Goal: Transaction & Acquisition: Book appointment/travel/reservation

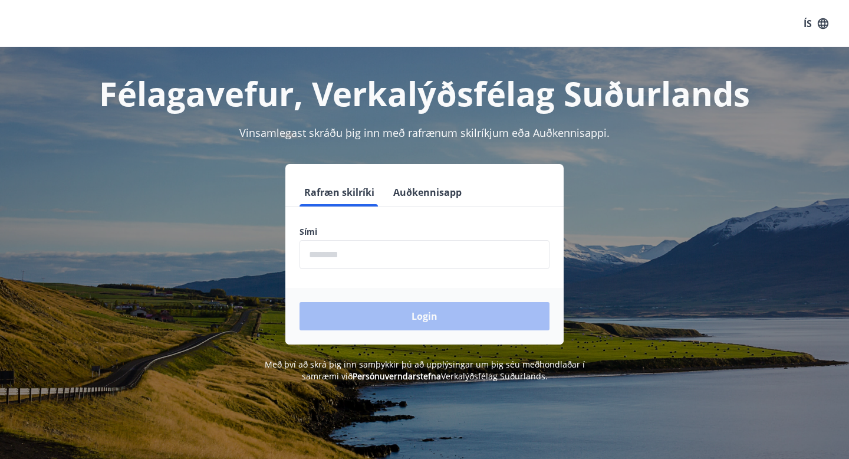
click at [361, 258] on input "phone" at bounding box center [424, 254] width 250 height 29
click at [438, 196] on button "Auðkennisapp" at bounding box center [427, 192] width 78 height 28
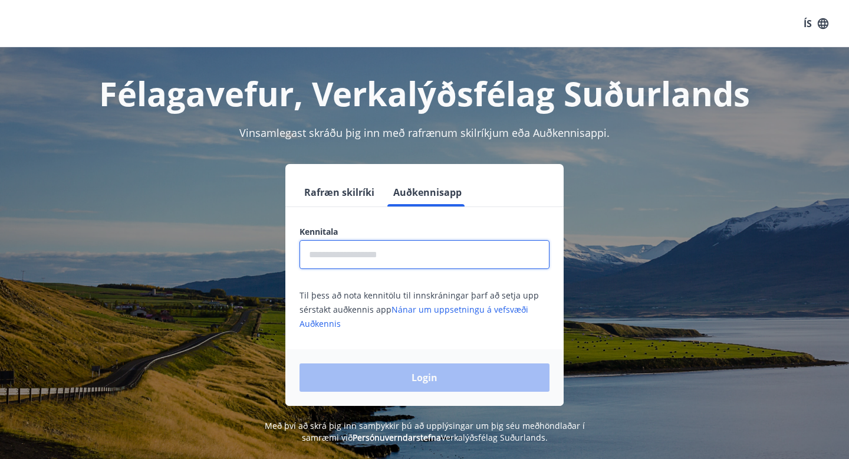
click at [365, 248] on input "text" at bounding box center [424, 254] width 250 height 29
type input "**********"
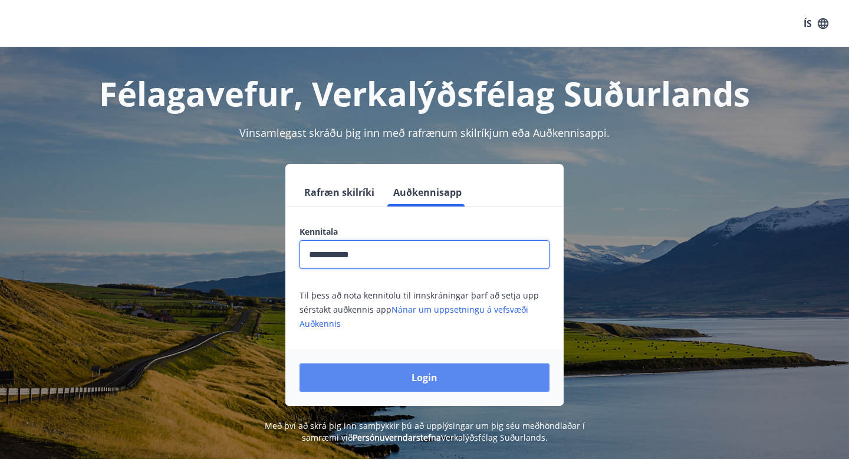
click at [382, 381] on button "Login" at bounding box center [424, 377] width 250 height 28
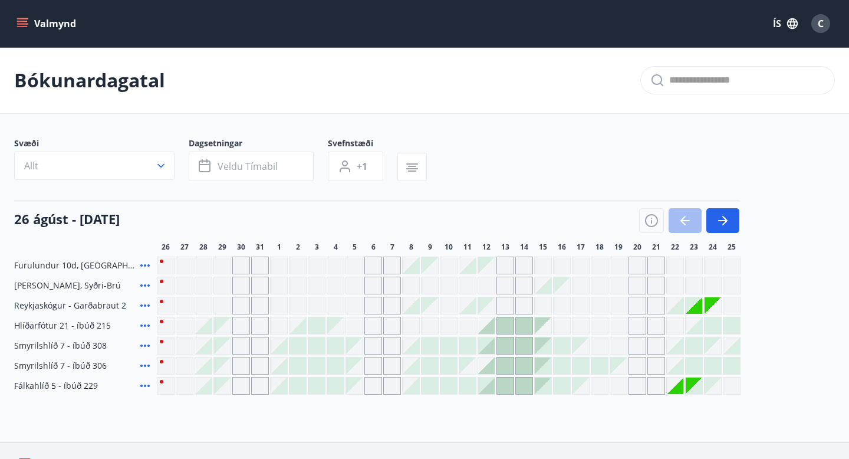
click at [22, 26] on icon "menu" at bounding box center [22, 26] width 11 height 1
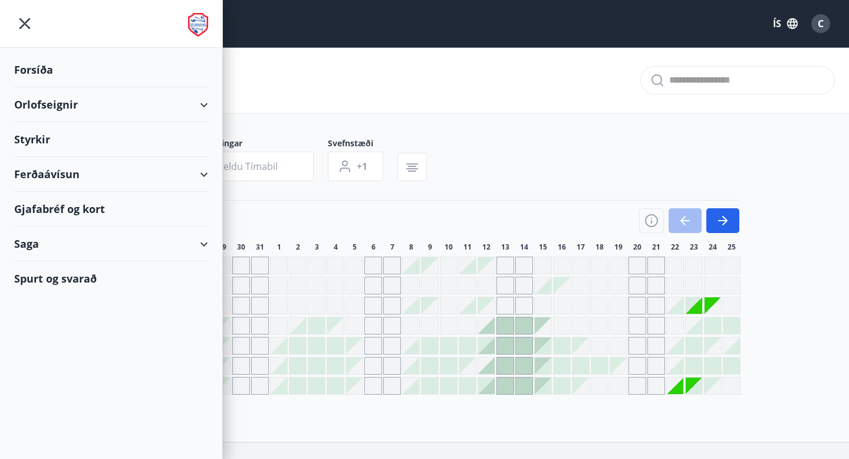
click at [773, 29] on button "ÍS" at bounding box center [785, 23] width 38 height 21
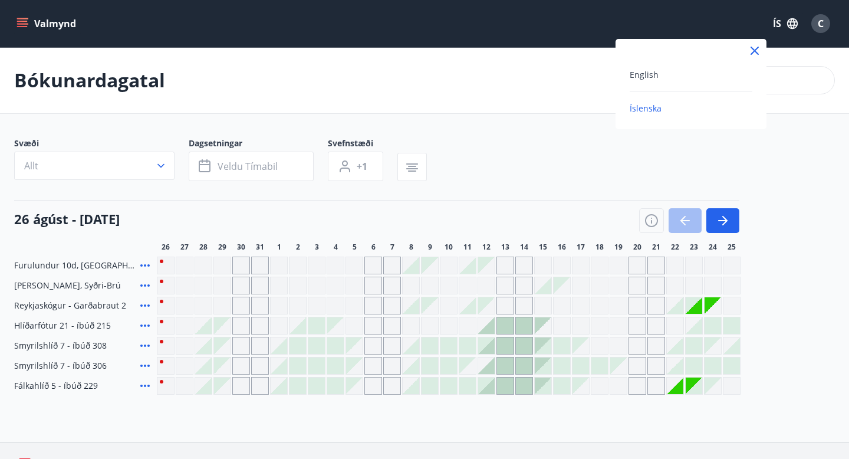
click at [667, 81] on div "English" at bounding box center [691, 74] width 123 height 14
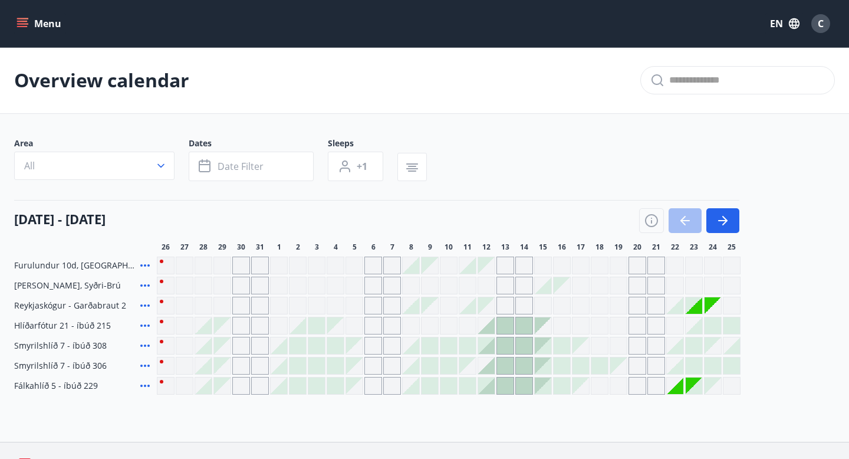
click at [24, 26] on icon "menu" at bounding box center [22, 26] width 11 height 1
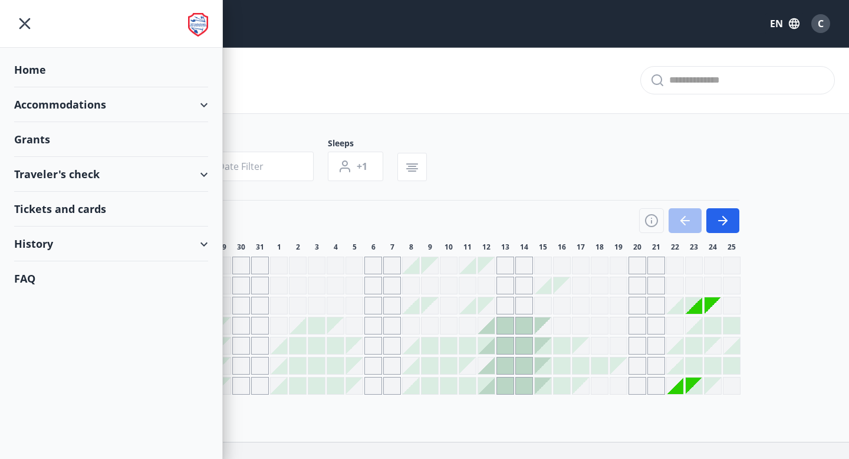
click at [46, 111] on div "Accommodations" at bounding box center [111, 104] width 194 height 35
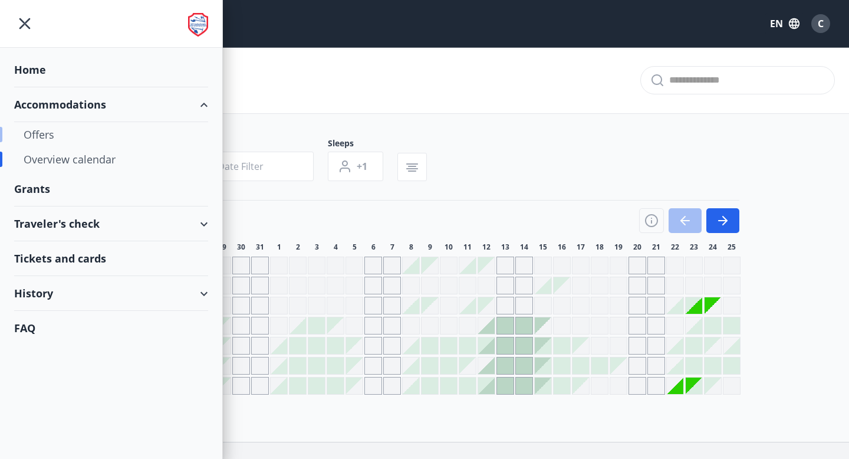
click at [42, 133] on div "Offers" at bounding box center [111, 134] width 175 height 25
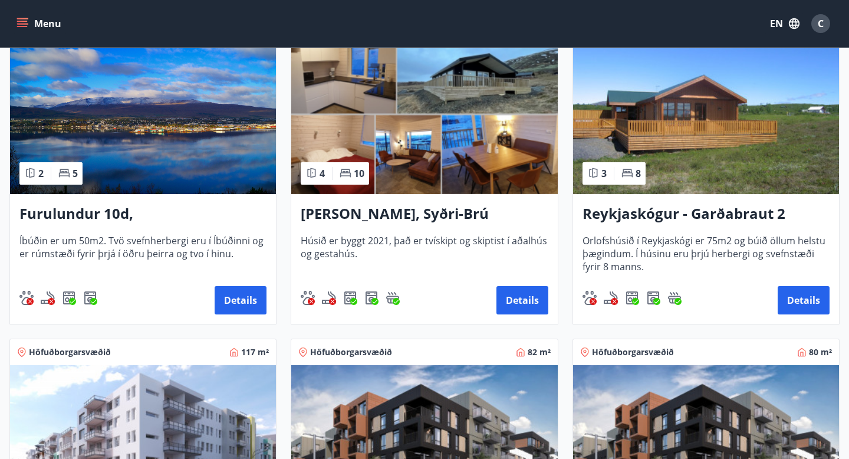
scroll to position [255, 0]
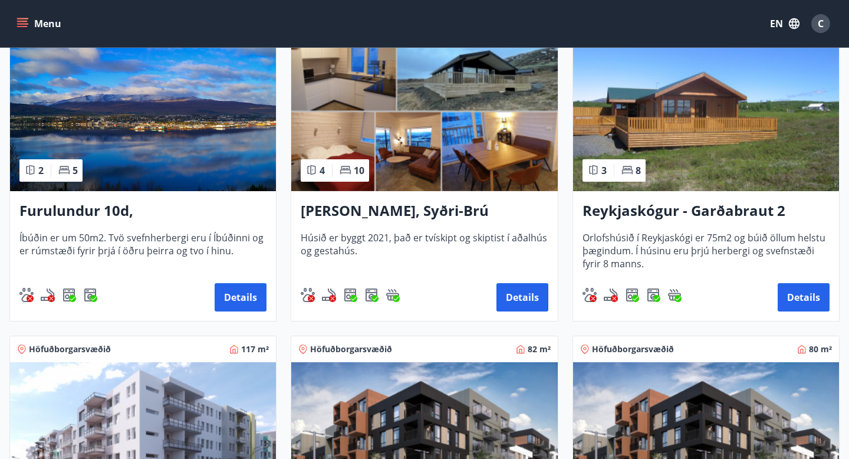
click at [334, 213] on h3 "Lyngbrekka, Syðri-Brú" at bounding box center [424, 210] width 247 height 21
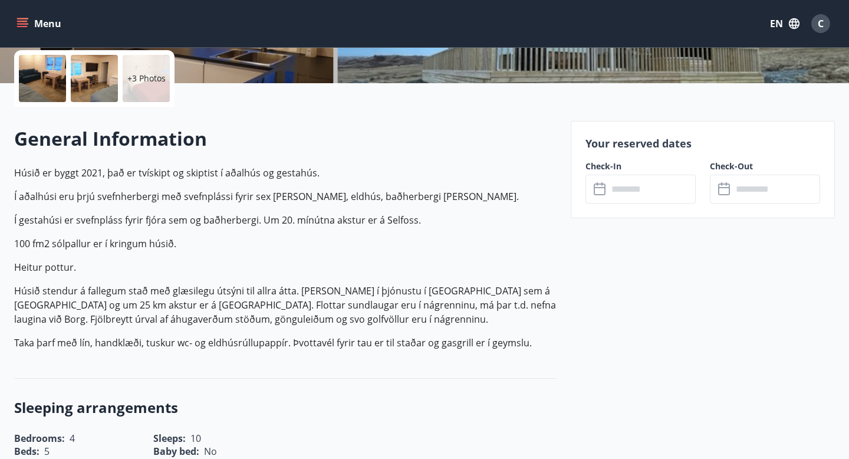
scroll to position [260, 0]
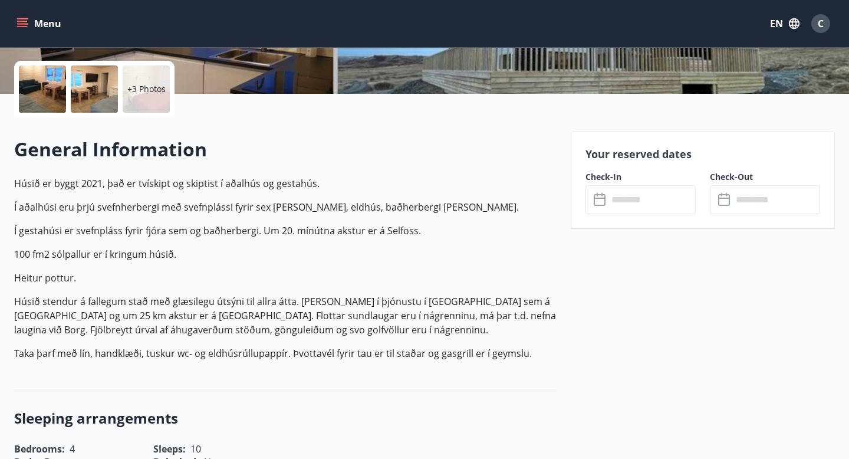
click at [627, 197] on input "text" at bounding box center [652, 199] width 88 height 29
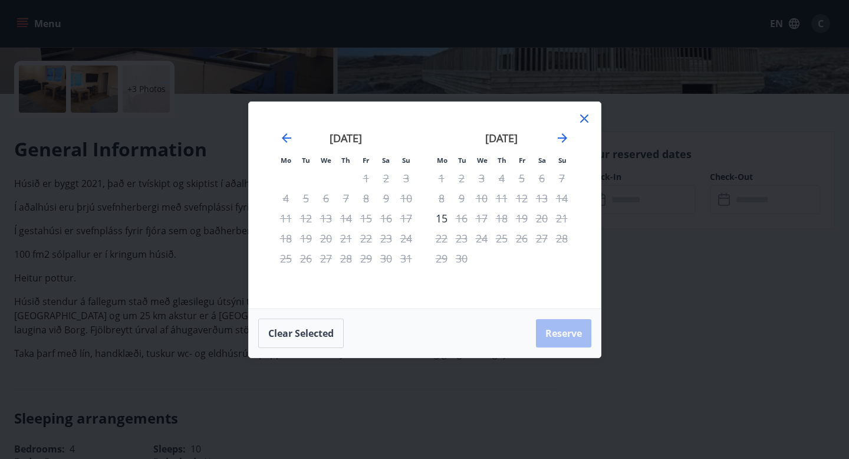
click at [585, 120] on icon at bounding box center [584, 118] width 14 height 14
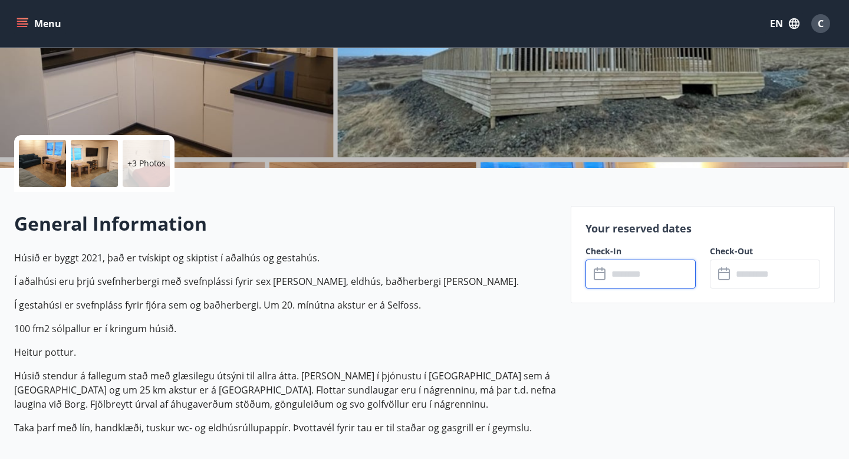
scroll to position [0, 0]
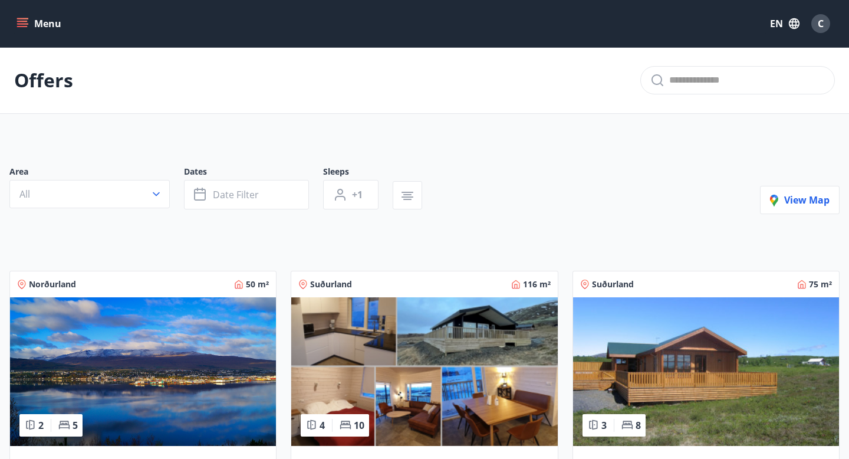
click at [664, 361] on img at bounding box center [706, 371] width 266 height 149
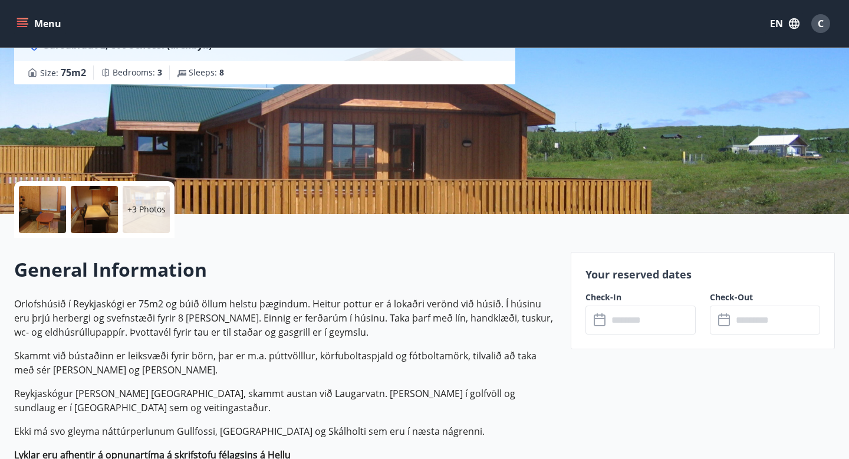
scroll to position [160, 0]
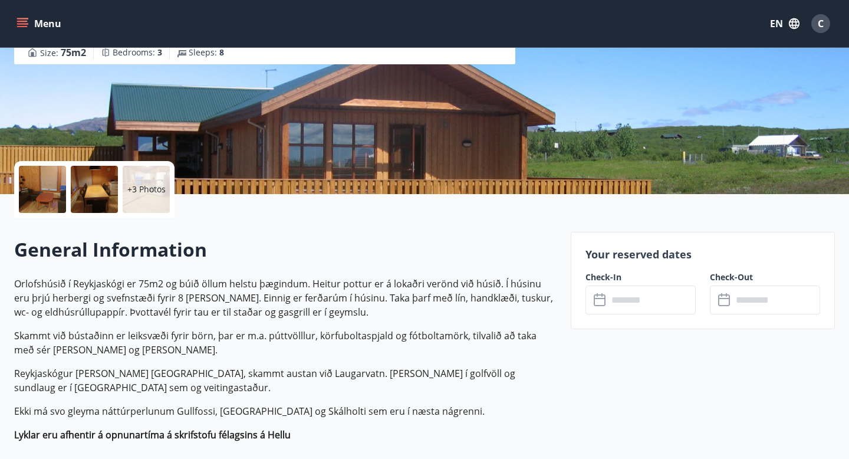
click at [637, 301] on input "text" at bounding box center [652, 299] width 88 height 29
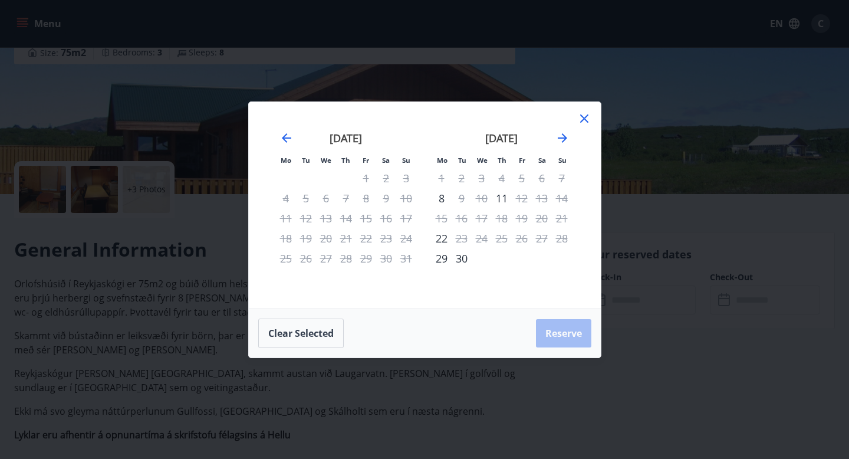
click at [587, 121] on icon at bounding box center [584, 118] width 14 height 14
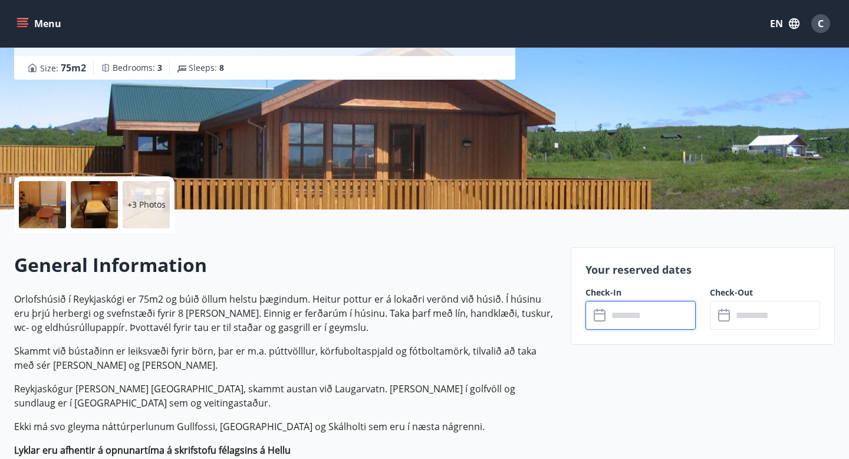
scroll to position [0, 0]
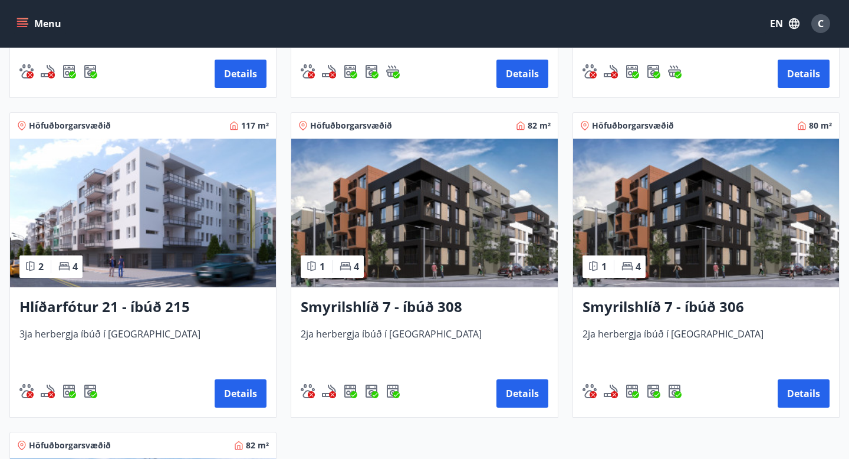
click at [153, 204] on img at bounding box center [143, 213] width 266 height 149
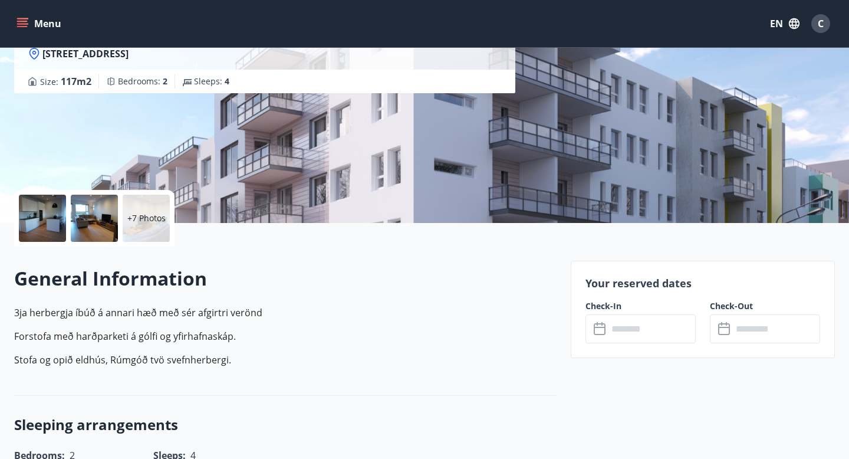
scroll to position [131, 0]
click at [648, 334] on input "text" at bounding box center [652, 328] width 88 height 29
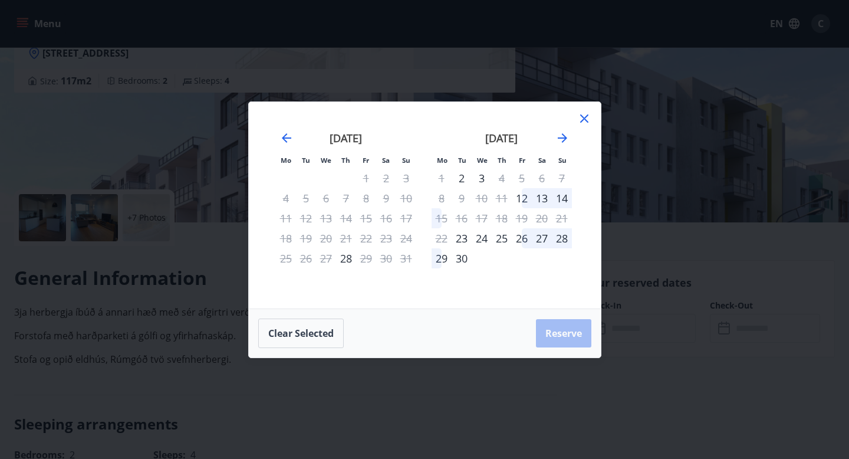
click at [526, 240] on div "26" at bounding box center [522, 238] width 20 height 20
click at [547, 238] on div "27" at bounding box center [542, 238] width 20 height 20
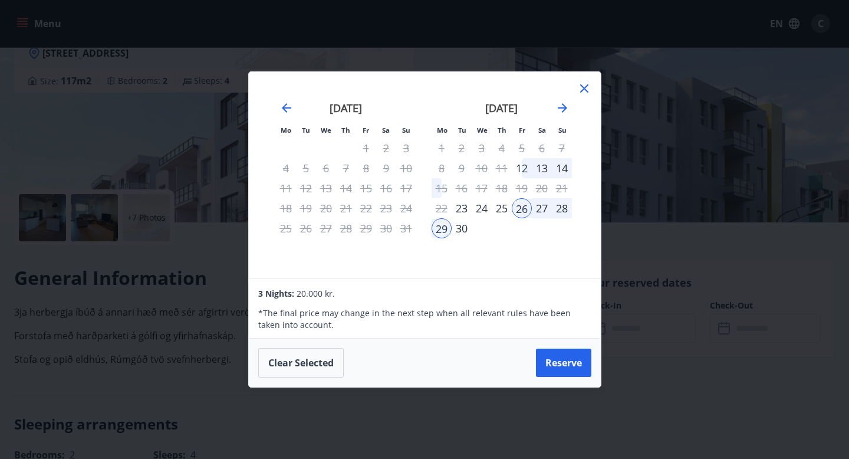
click at [539, 209] on div "27" at bounding box center [542, 208] width 20 height 20
click at [539, 210] on div "27" at bounding box center [542, 208] width 20 height 20
click at [527, 206] on div "26" at bounding box center [522, 208] width 20 height 20
click at [584, 86] on icon at bounding box center [584, 88] width 14 height 14
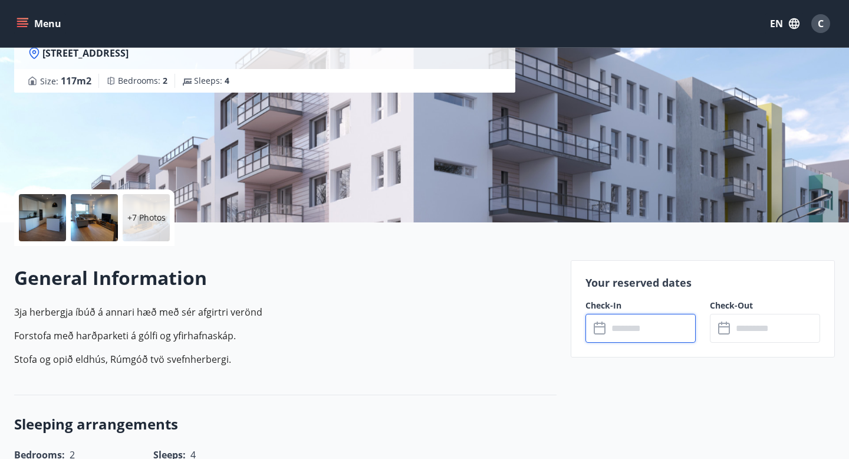
click at [612, 322] on input "text" at bounding box center [652, 328] width 88 height 29
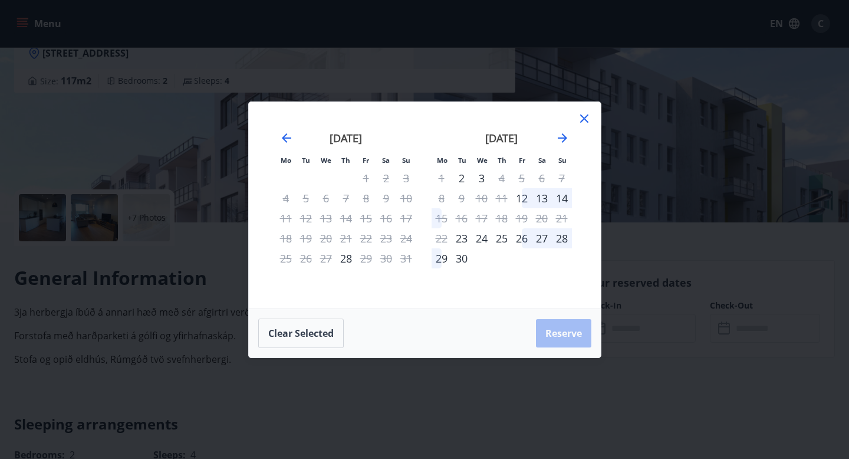
click at [522, 237] on div "26" at bounding box center [522, 238] width 20 height 20
click at [542, 239] on div "27" at bounding box center [542, 238] width 20 height 20
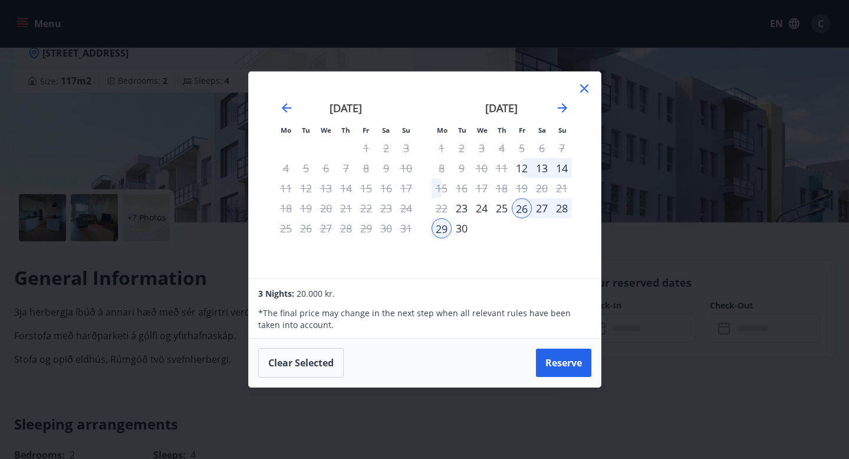
click at [538, 210] on div "27" at bounding box center [542, 208] width 20 height 20
click at [582, 87] on icon at bounding box center [584, 88] width 8 height 8
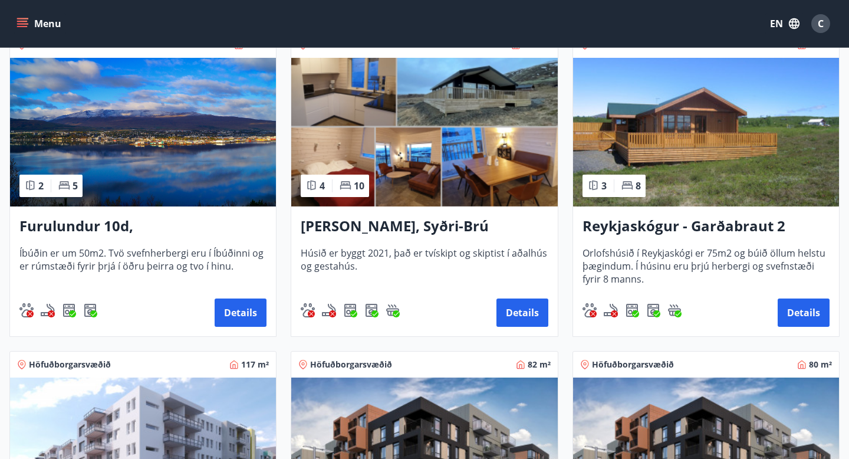
scroll to position [390, 0]
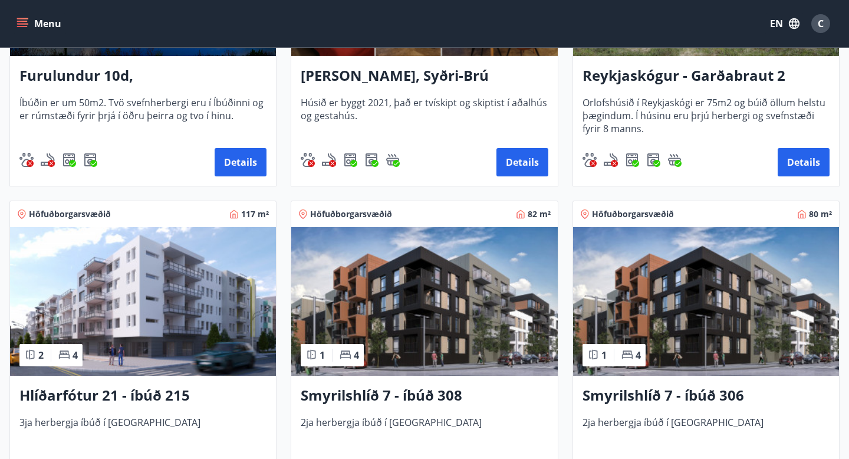
click at [462, 308] on img at bounding box center [424, 301] width 266 height 149
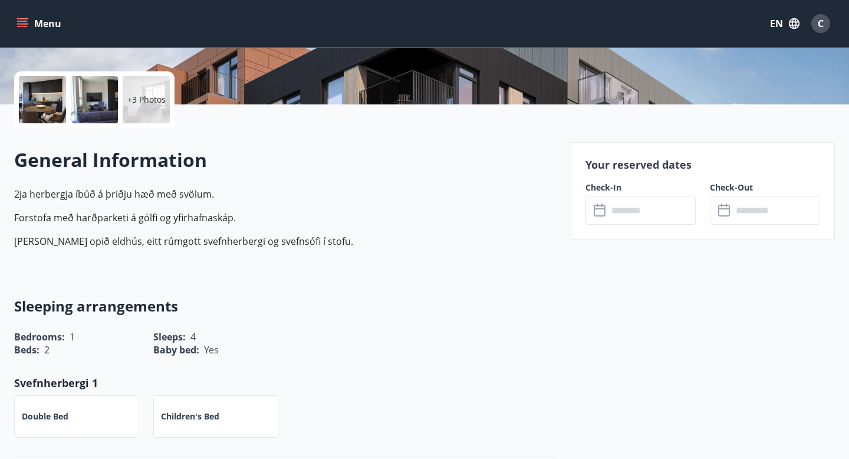
scroll to position [251, 0]
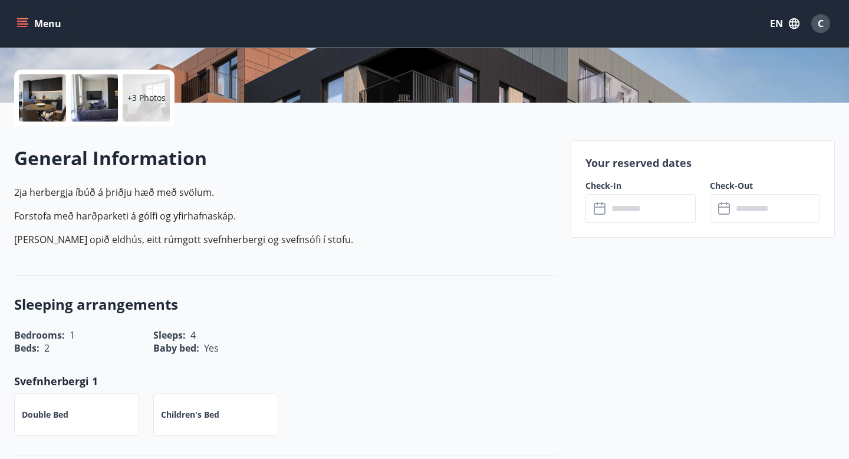
click at [650, 215] on input "text" at bounding box center [652, 208] width 88 height 29
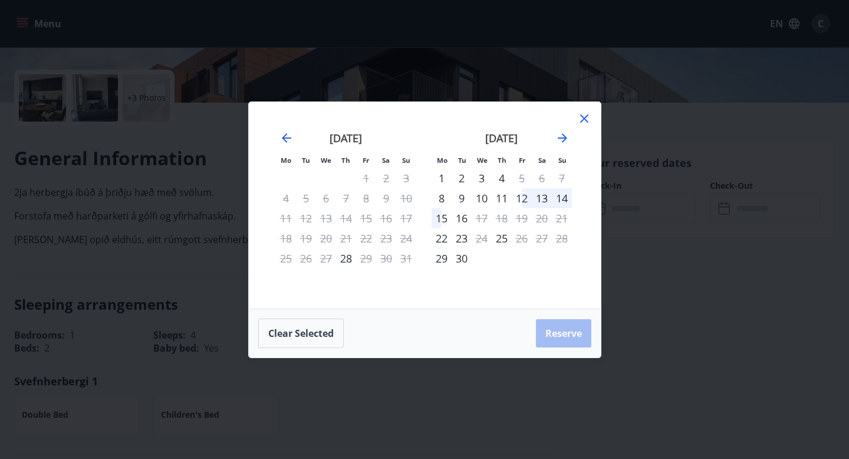
click at [581, 120] on icon at bounding box center [584, 118] width 8 height 8
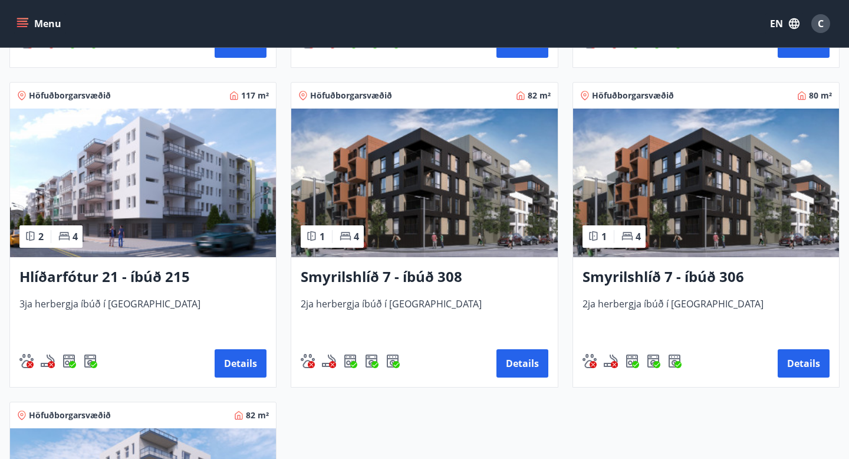
click at [664, 192] on img at bounding box center [706, 182] width 266 height 149
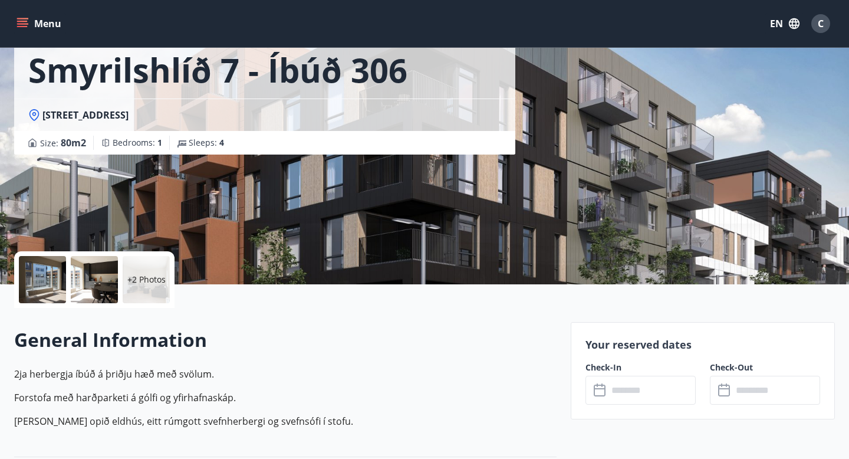
scroll to position [118, 0]
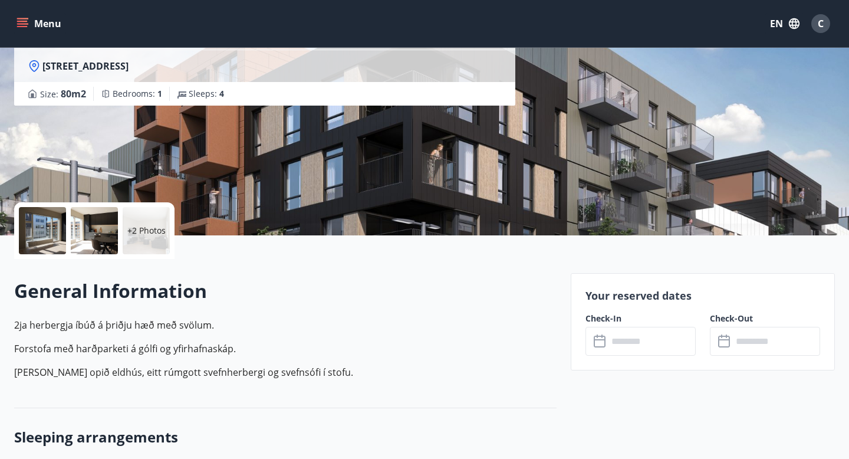
click at [658, 346] on input "text" at bounding box center [652, 341] width 88 height 29
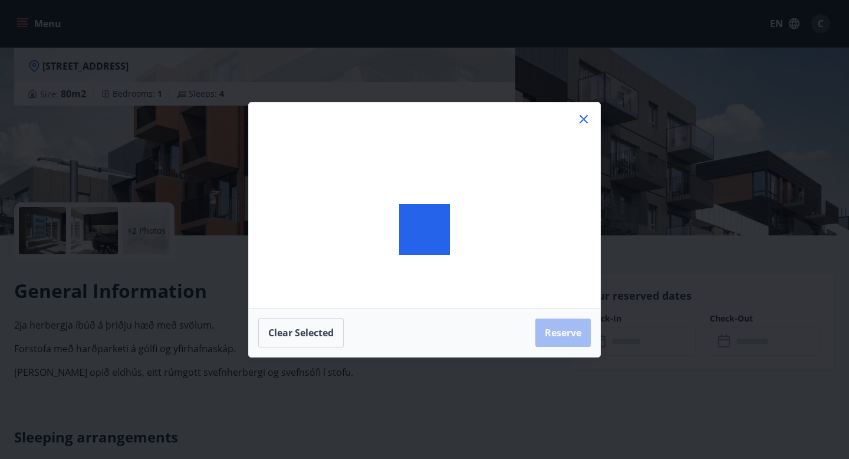
click at [658, 346] on div "Clear selected Reserve" at bounding box center [424, 229] width 849 height 459
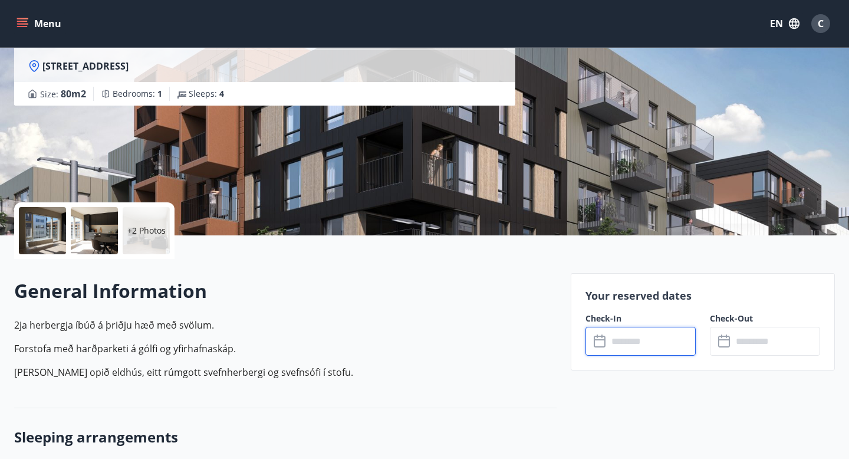
click at [658, 346] on input "text" at bounding box center [652, 341] width 88 height 29
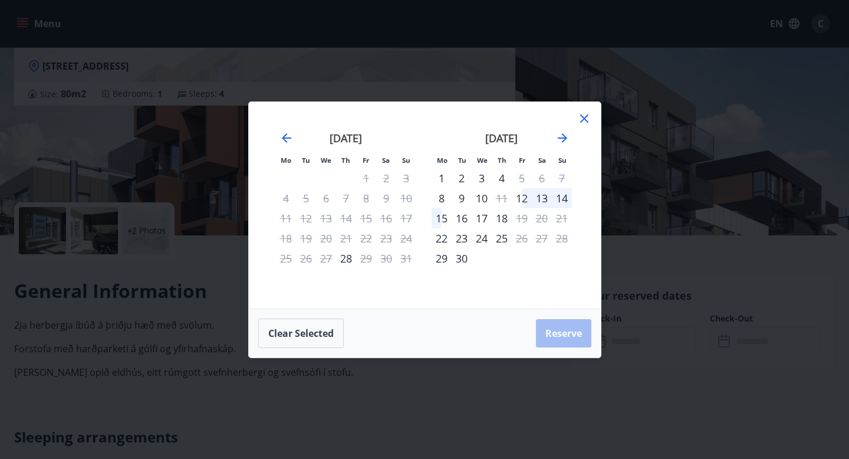
click at [581, 119] on icon at bounding box center [584, 118] width 14 height 14
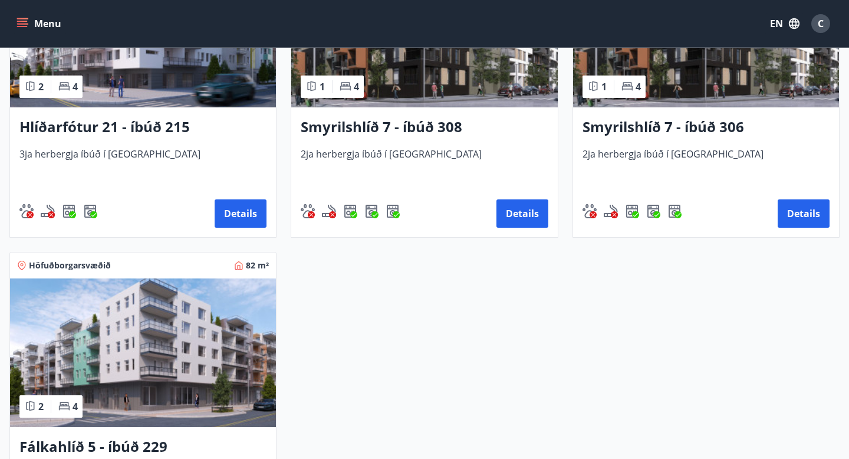
click at [154, 337] on img at bounding box center [143, 352] width 266 height 149
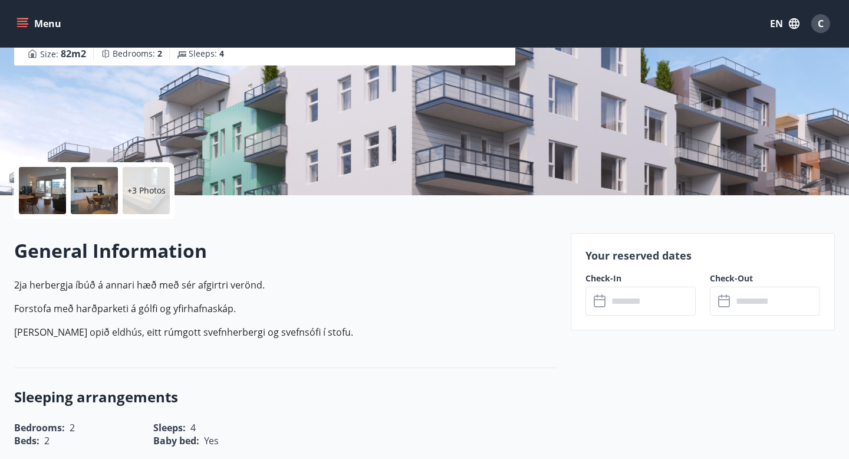
scroll to position [228, 0]
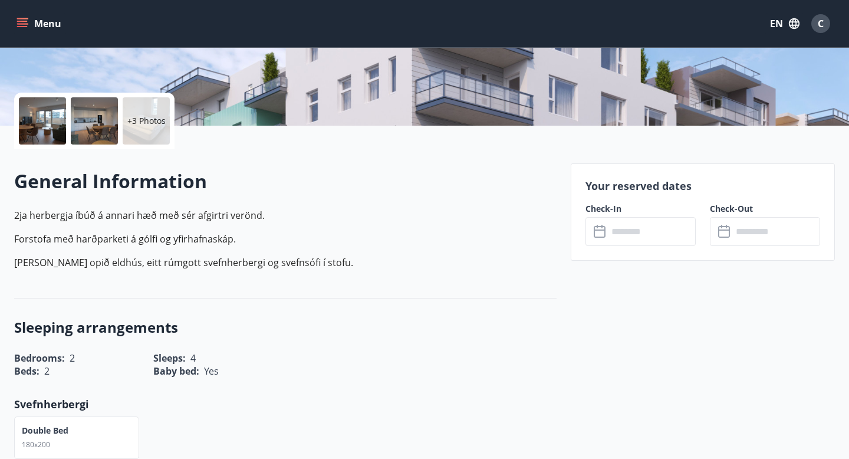
click at [630, 236] on input "text" at bounding box center [652, 231] width 88 height 29
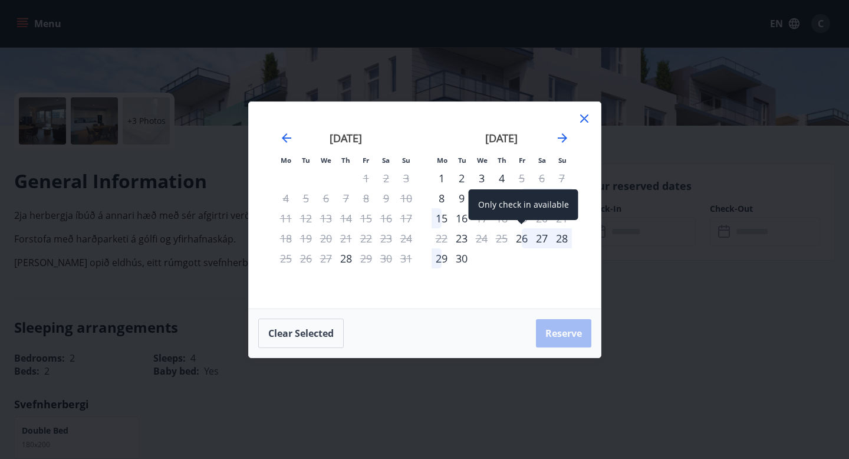
click at [518, 239] on div "26" at bounding box center [522, 238] width 20 height 20
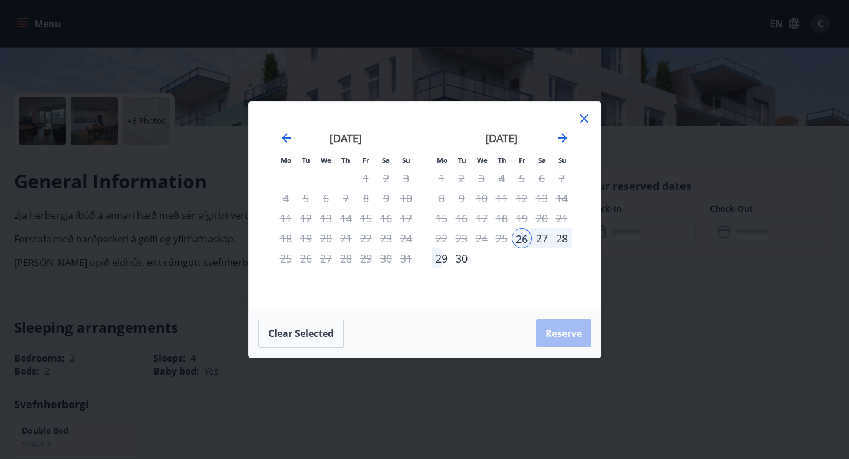
click at [539, 238] on div "27" at bounding box center [542, 238] width 20 height 20
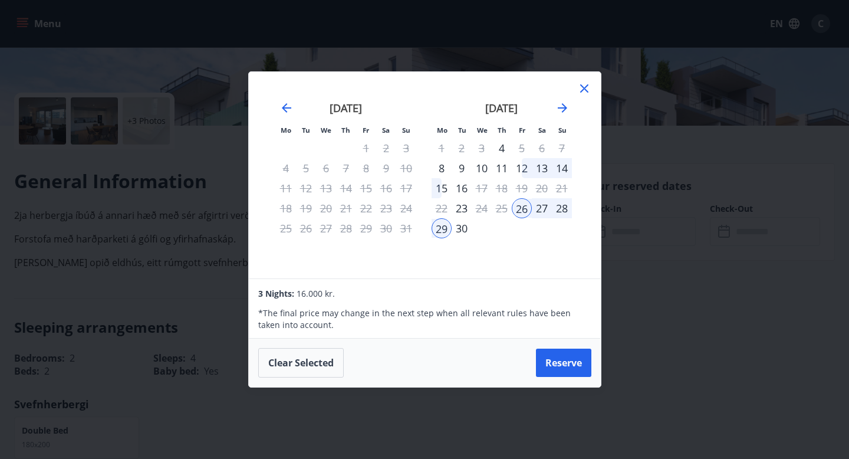
click at [539, 206] on div "27" at bounding box center [542, 208] width 20 height 20
click at [583, 89] on icon at bounding box center [584, 88] width 8 height 8
